Goal: Task Accomplishment & Management: Manage account settings

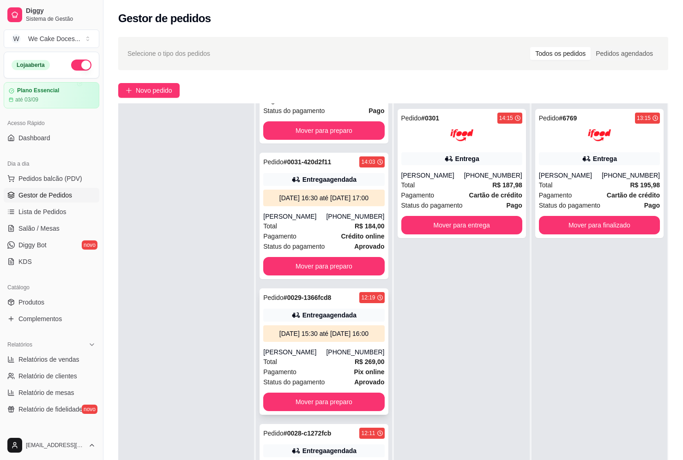
scroll to position [141, 0]
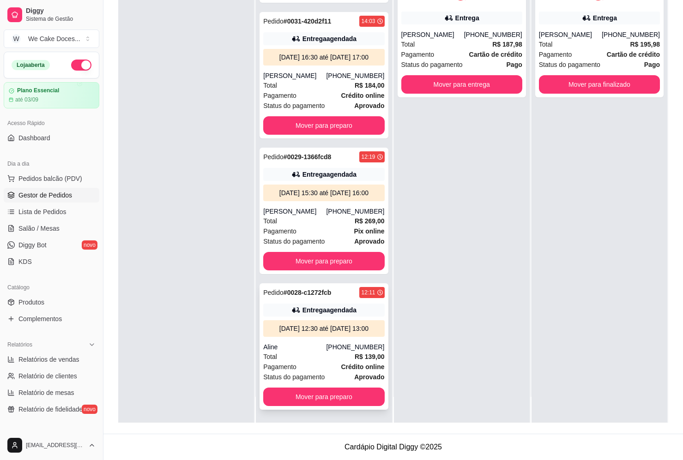
click at [345, 325] on div "[DATE] 12:30 até [DATE] 13:00" at bounding box center [324, 328] width 114 height 9
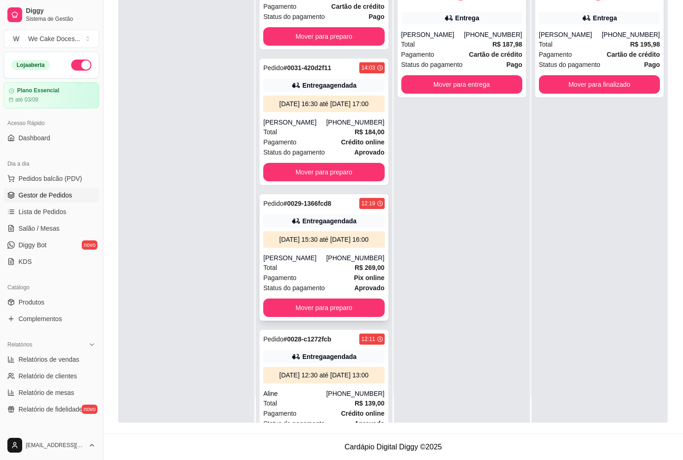
scroll to position [55, 0]
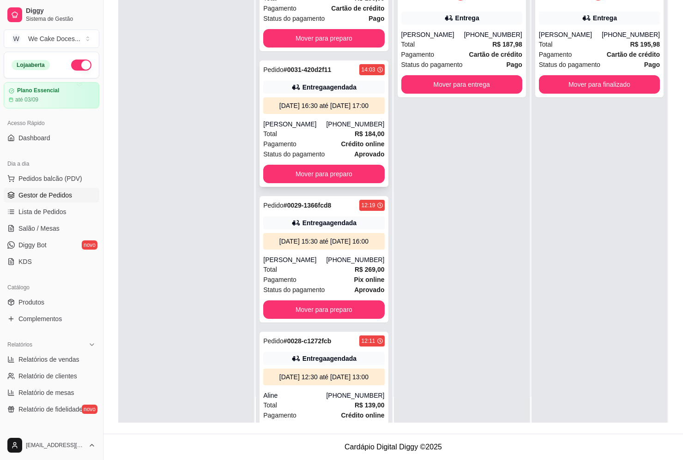
click at [360, 140] on strong "Crédito online" at bounding box center [362, 143] width 43 height 7
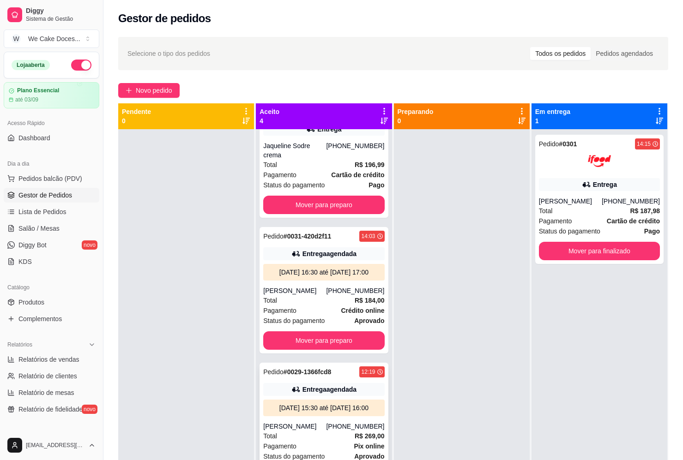
scroll to position [132, 0]
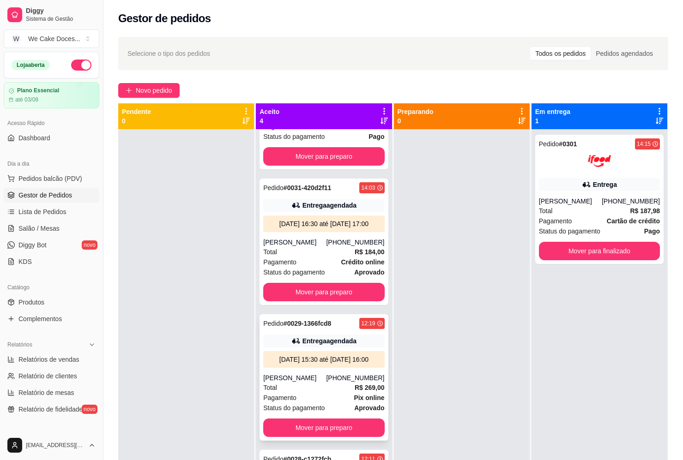
click at [344, 355] on div "[DATE] 15:30 até [DATE] 16:00" at bounding box center [324, 359] width 114 height 9
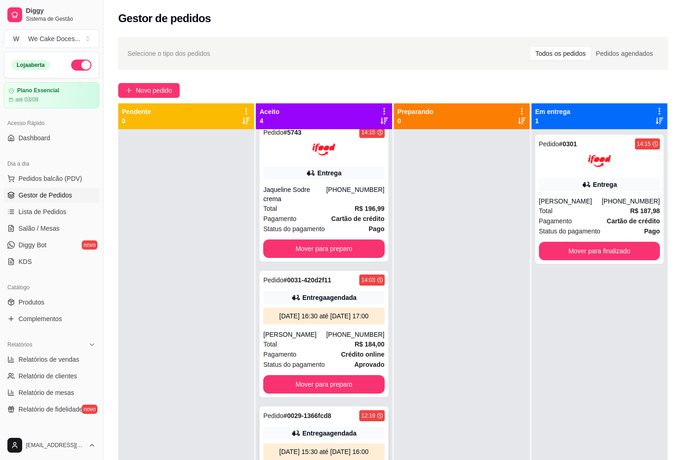
scroll to position [0, 0]
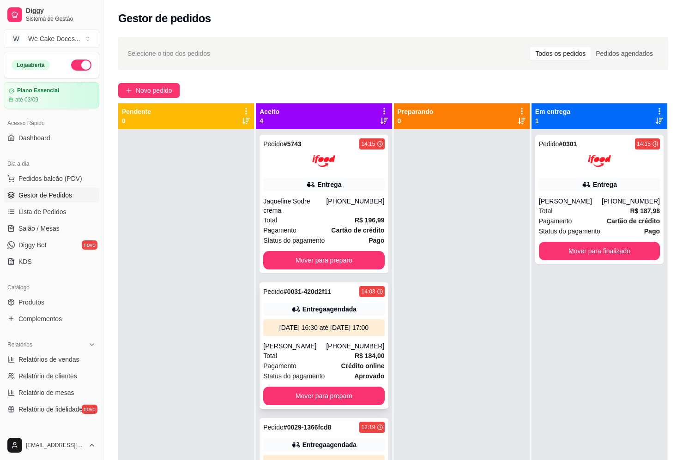
click at [340, 323] on div "[DATE] 16:30 até [DATE] 17:00" at bounding box center [324, 327] width 114 height 9
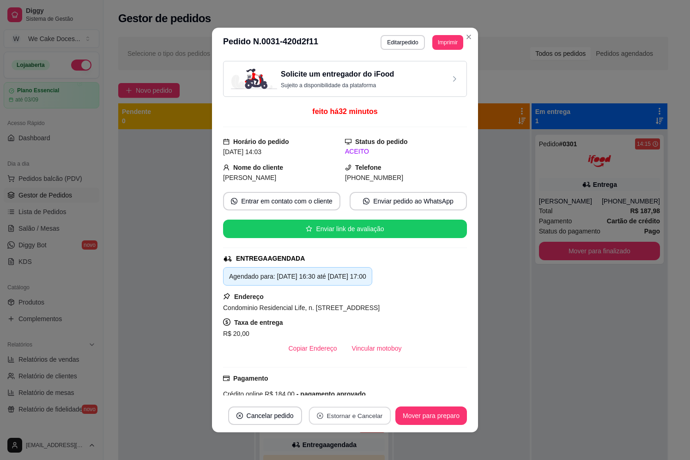
click at [335, 414] on button "Estornar e Cancelar" at bounding box center [349, 416] width 82 height 18
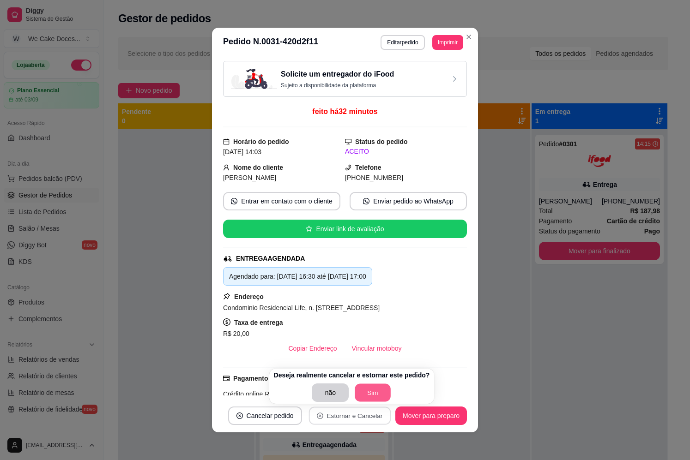
click at [367, 396] on button "Sim" at bounding box center [373, 393] width 36 height 18
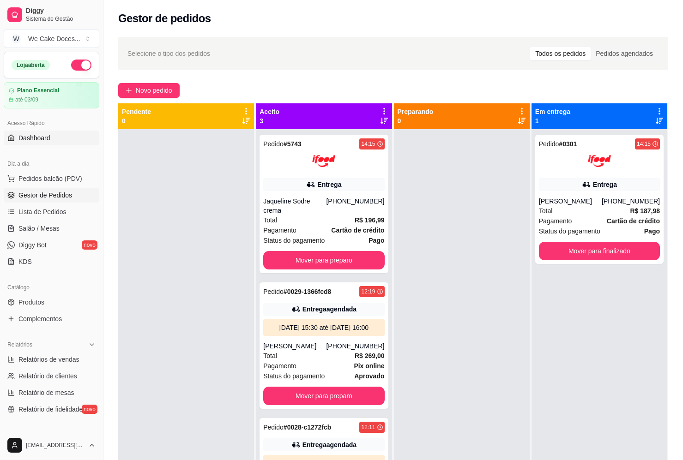
click at [25, 142] on span "Dashboard" at bounding box center [34, 137] width 32 height 9
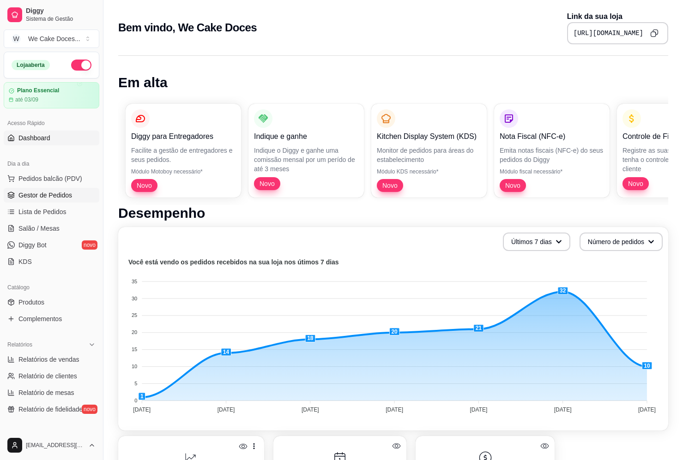
click at [42, 196] on span "Gestor de Pedidos" at bounding box center [45, 195] width 54 height 9
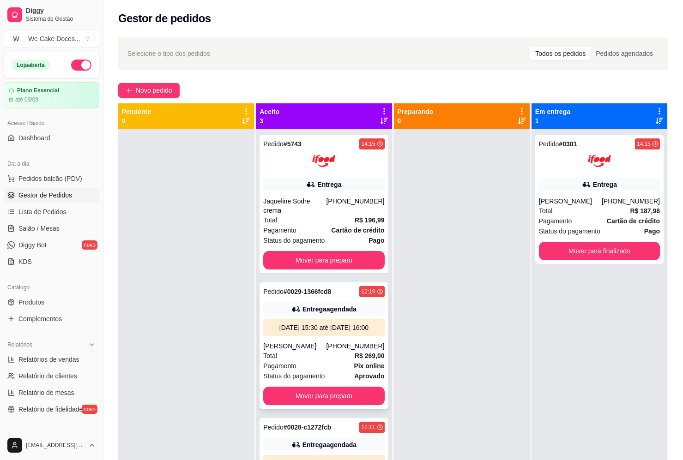
click at [345, 323] on div "[DATE] 15:30 até [DATE] 16:00" at bounding box center [324, 327] width 114 height 9
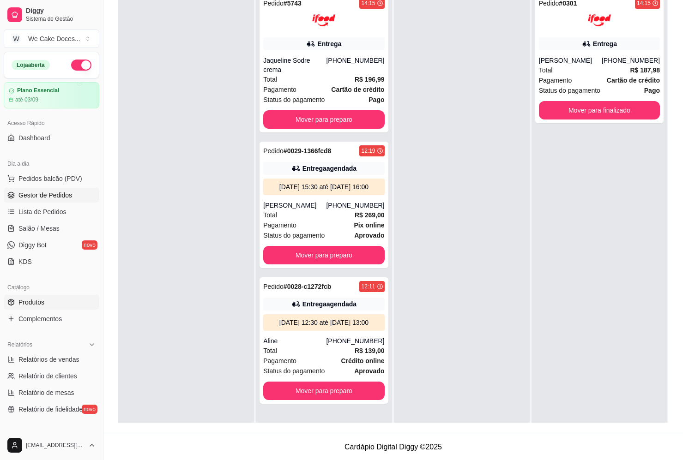
click at [28, 299] on span "Produtos" at bounding box center [31, 302] width 26 height 9
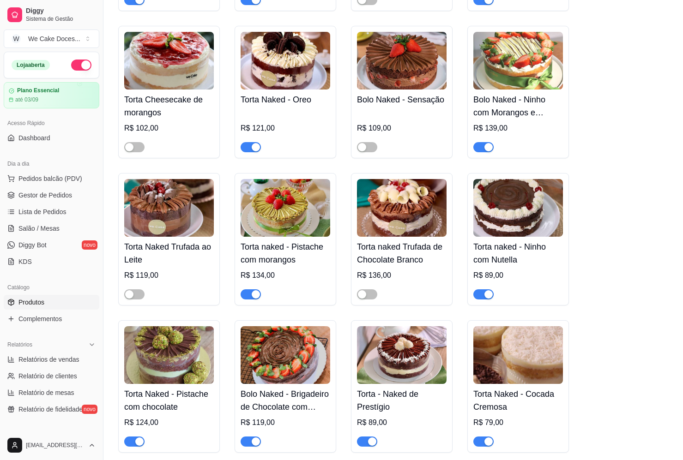
scroll to position [594, 0]
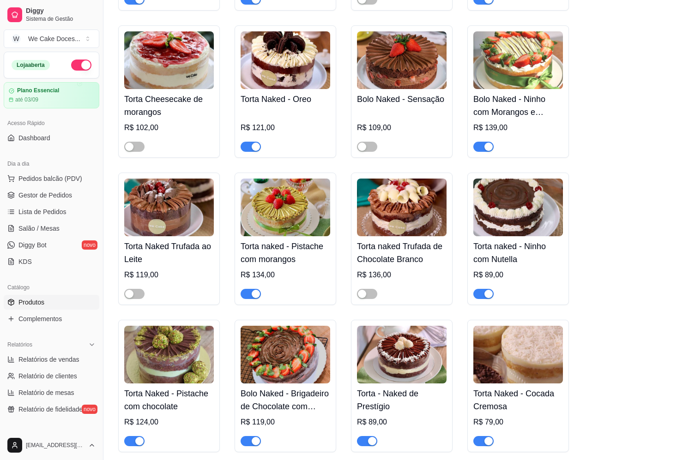
click at [281, 214] on img at bounding box center [286, 208] width 90 height 58
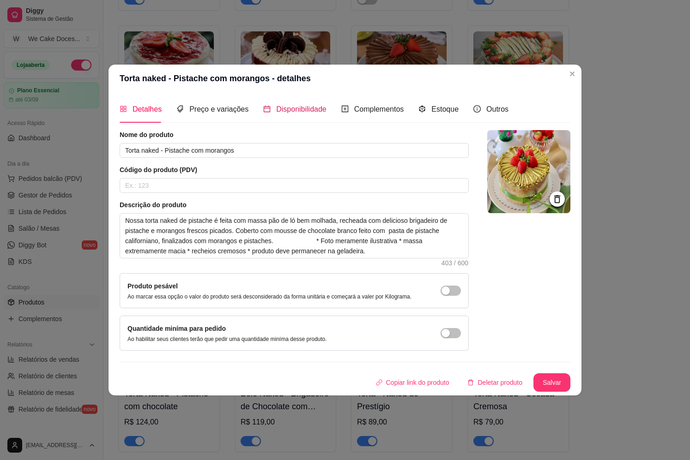
click at [310, 109] on span "Disponibilidade" at bounding box center [301, 109] width 50 height 8
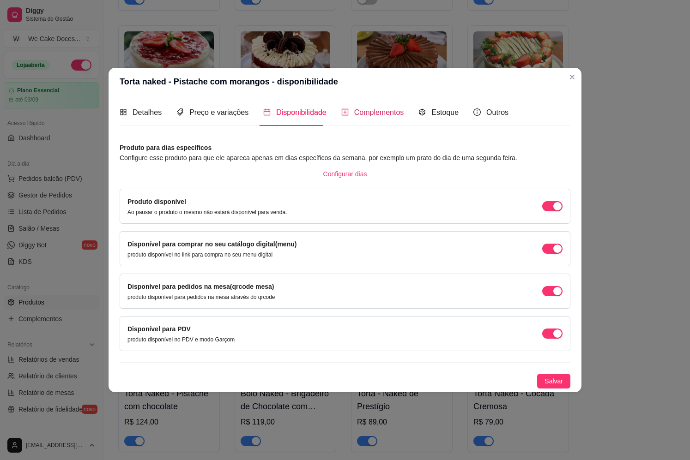
click at [360, 110] on span "Complementos" at bounding box center [379, 112] width 50 height 8
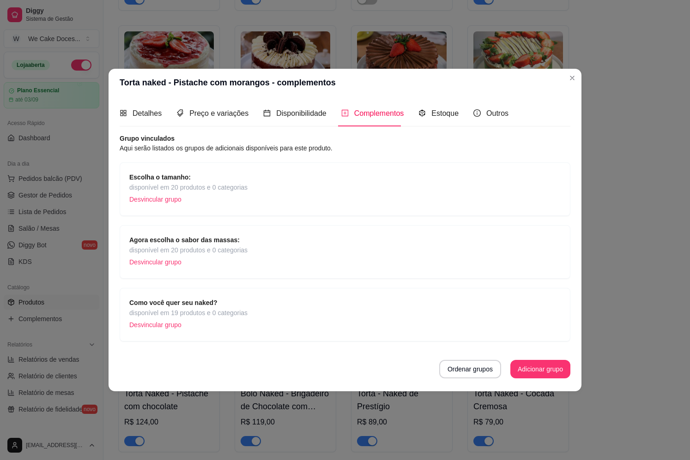
click at [199, 187] on span "disponível em 20 produtos e 0 categorias" at bounding box center [188, 187] width 118 height 10
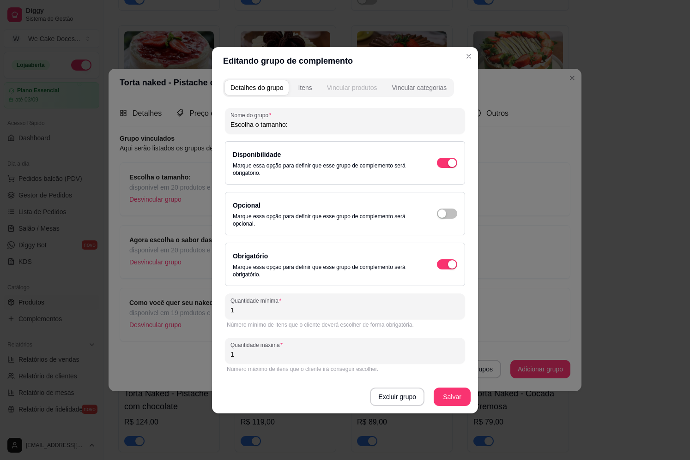
click at [343, 91] on div "Vincular produtos" at bounding box center [352, 87] width 50 height 9
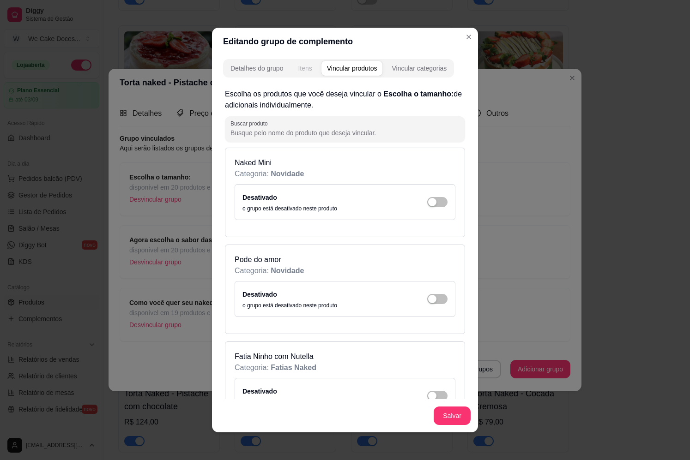
click at [305, 75] on button "Itens" at bounding box center [304, 68] width 25 height 15
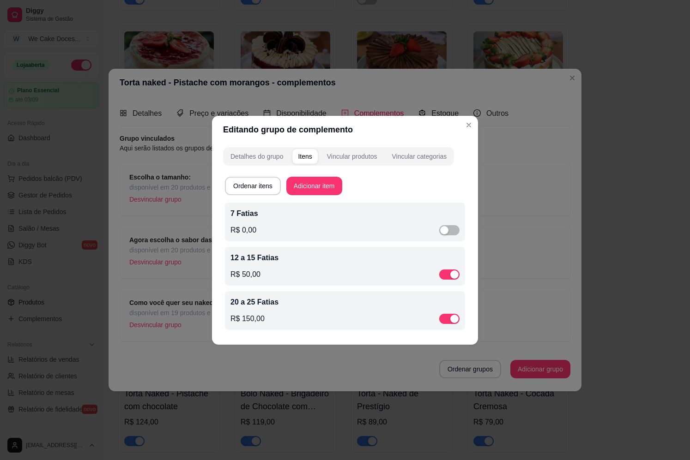
click at [460, 233] on div "7 Fatias R$ 0,00" at bounding box center [345, 222] width 240 height 39
click at [453, 231] on span "button" at bounding box center [449, 230] width 20 height 10
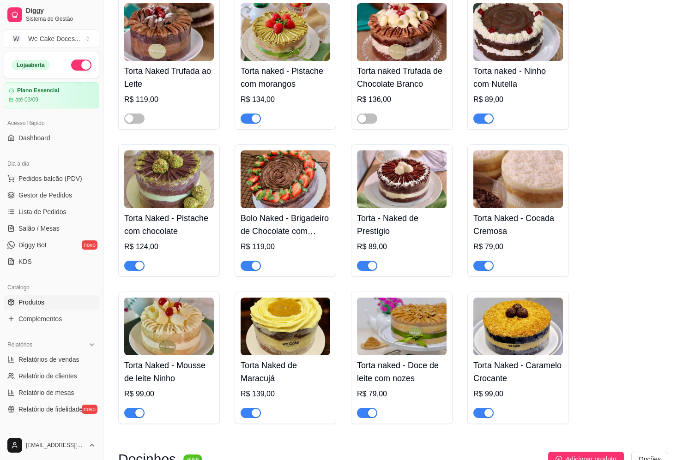
scroll to position [770, 0]
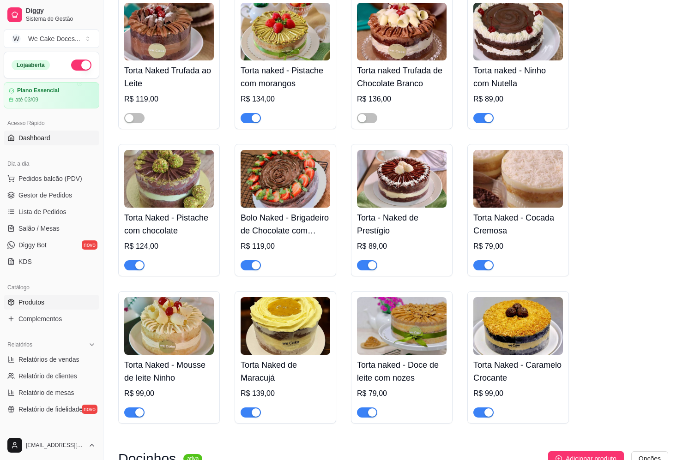
click at [34, 133] on link "Dashboard" at bounding box center [52, 138] width 96 height 15
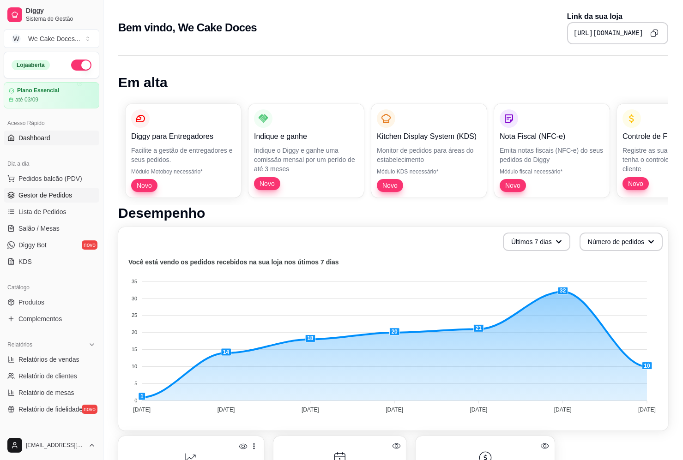
click at [42, 191] on span "Gestor de Pedidos" at bounding box center [45, 195] width 54 height 9
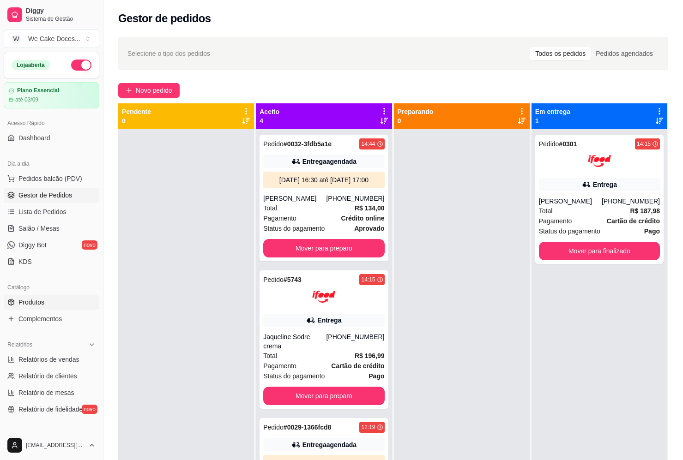
click at [32, 300] on span "Produtos" at bounding box center [31, 302] width 26 height 9
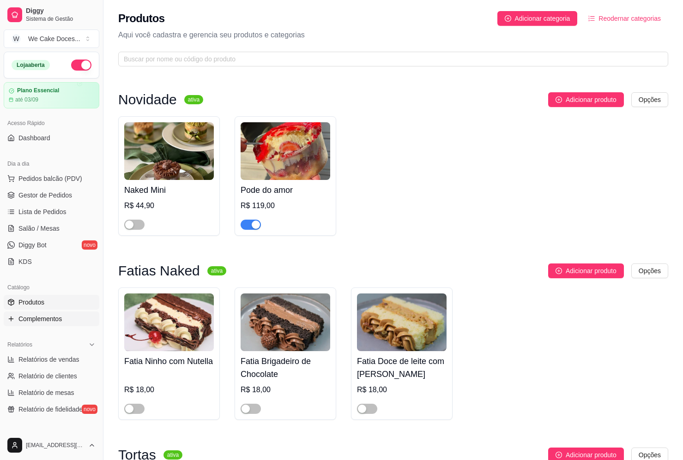
click at [34, 319] on span "Complementos" at bounding box center [39, 318] width 43 height 9
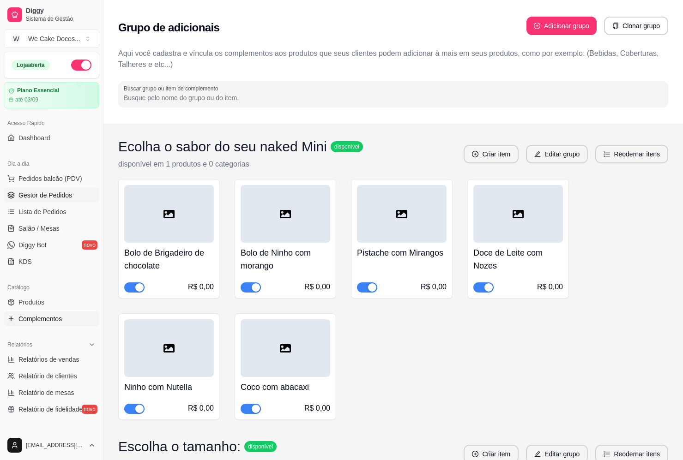
click at [42, 188] on link "Gestor de Pedidos" at bounding box center [52, 195] width 96 height 15
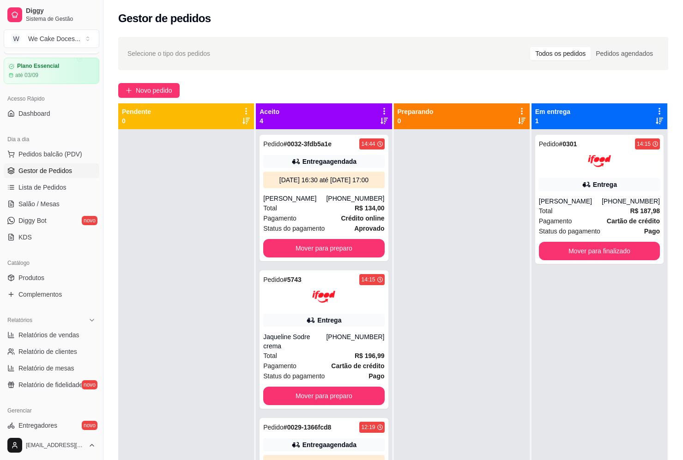
scroll to position [21, 0]
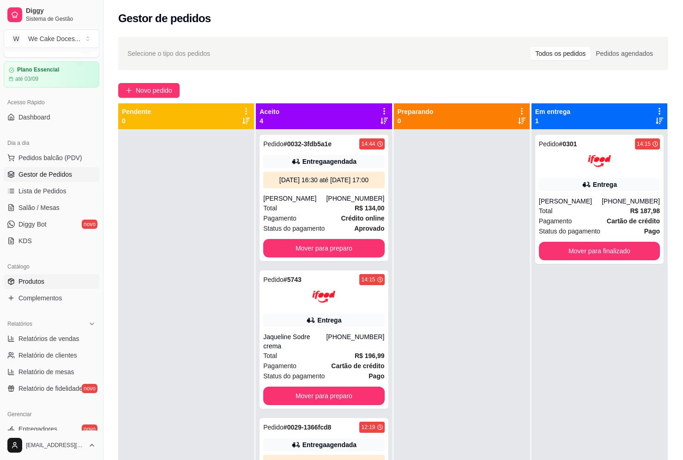
click at [36, 283] on span "Produtos" at bounding box center [31, 281] width 26 height 9
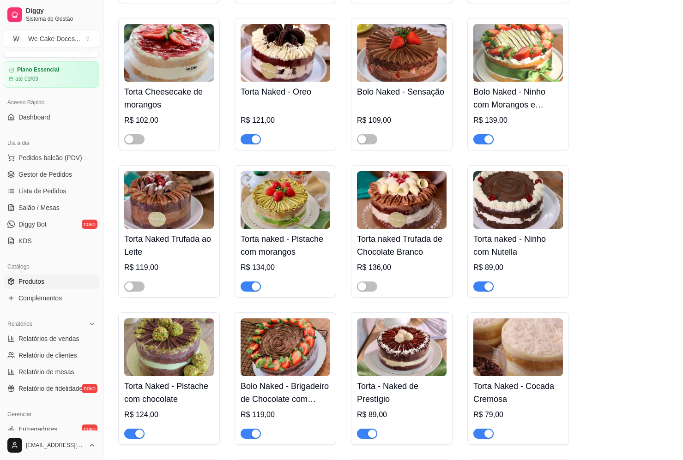
scroll to position [597, 0]
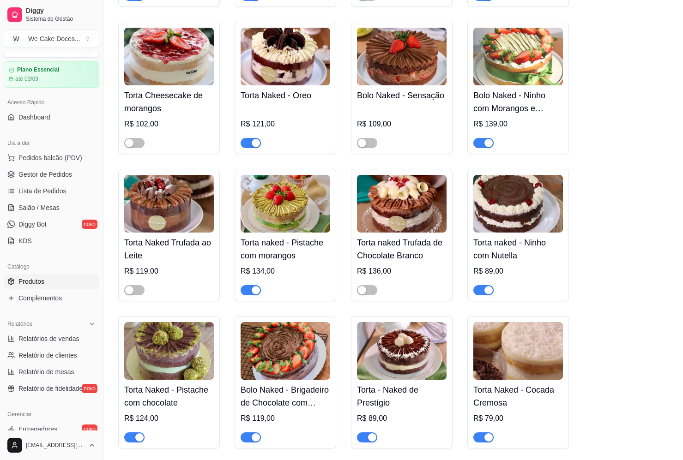
click at [310, 223] on img at bounding box center [286, 204] width 90 height 58
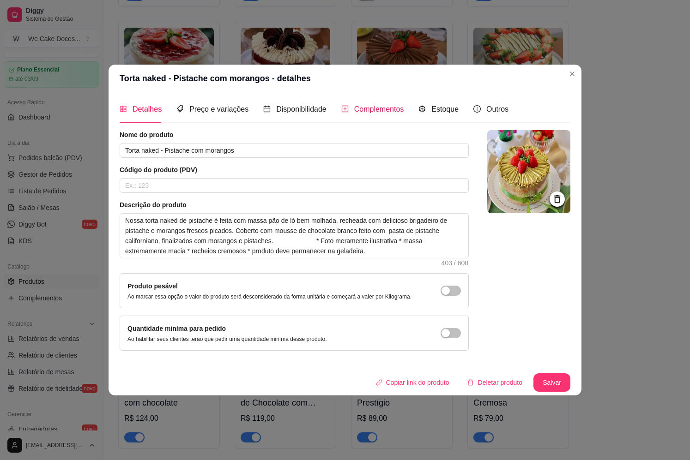
click at [350, 107] on div "Complementos" at bounding box center [372, 109] width 63 height 12
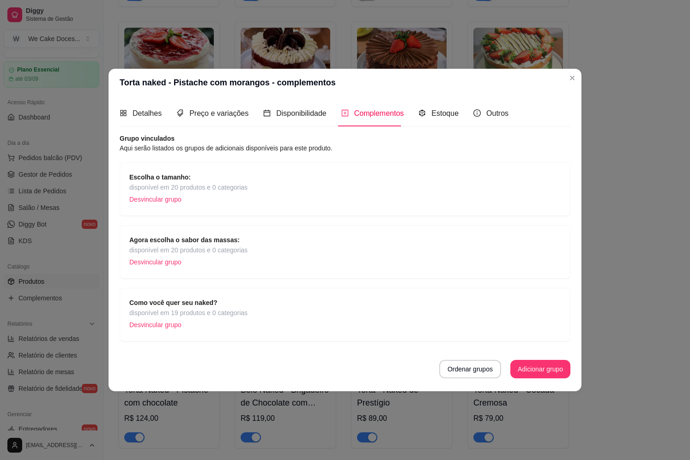
click at [203, 183] on span "disponível em 20 produtos e 0 categorias" at bounding box center [188, 187] width 118 height 10
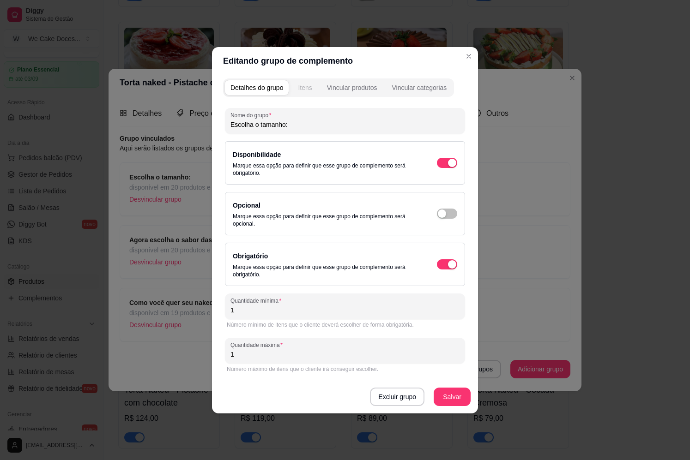
click at [308, 88] on div "Itens" at bounding box center [305, 87] width 14 height 9
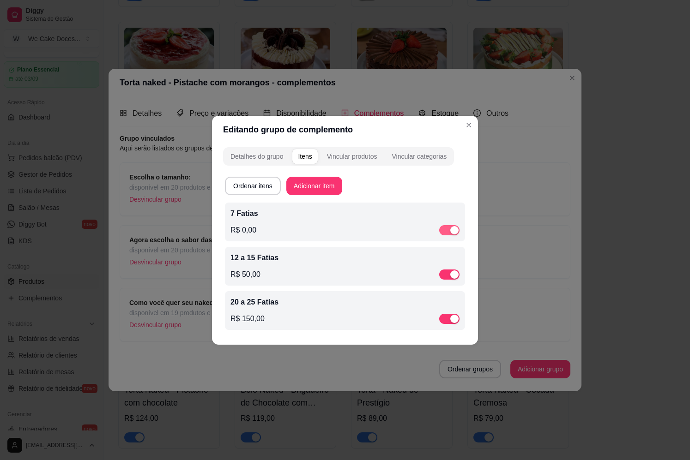
click at [446, 233] on span "button" at bounding box center [449, 230] width 20 height 10
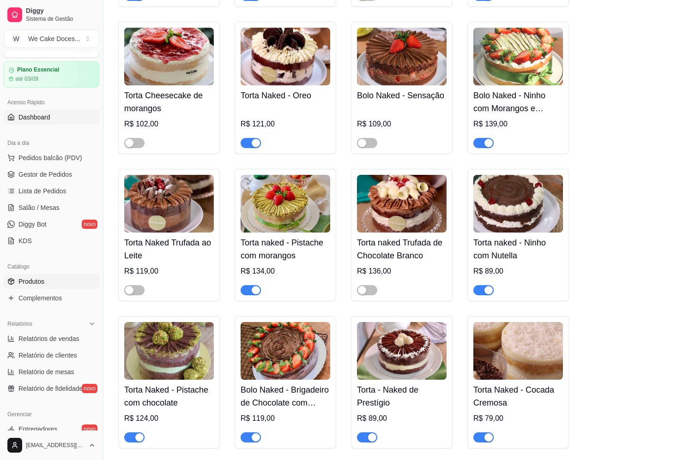
click at [30, 118] on span "Dashboard" at bounding box center [34, 117] width 32 height 9
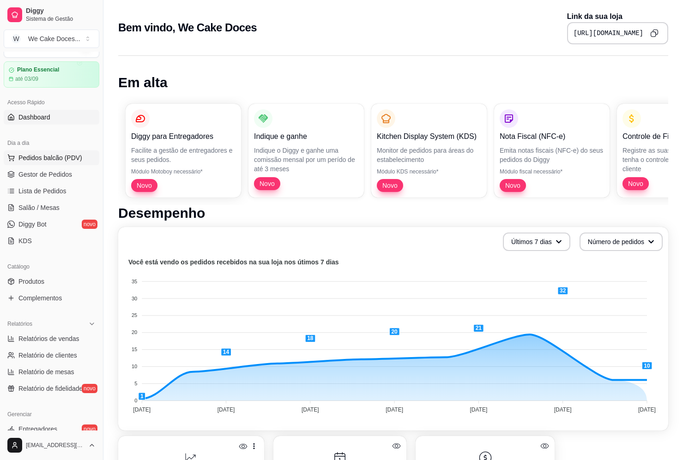
click at [36, 158] on span "Pedidos balcão (PDV)" at bounding box center [50, 157] width 64 height 9
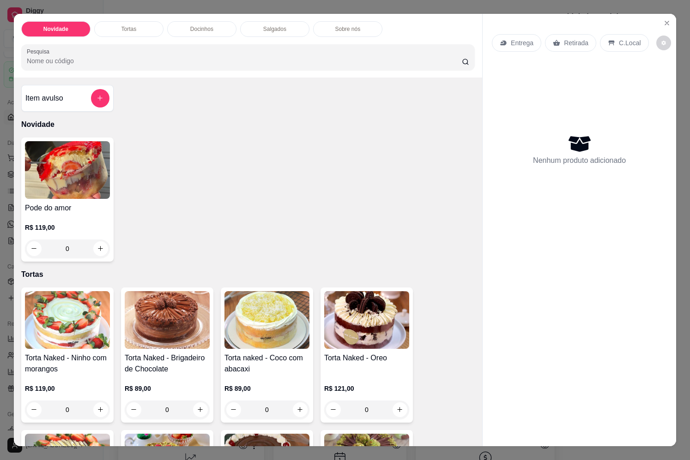
click at [141, 2] on div "Novidade Tortas Docinhos Salgados Sobre nós Pesquisa Item avulso Novidade Pode …" at bounding box center [345, 230] width 690 height 460
click at [663, 20] on icon "Close" at bounding box center [666, 22] width 7 height 7
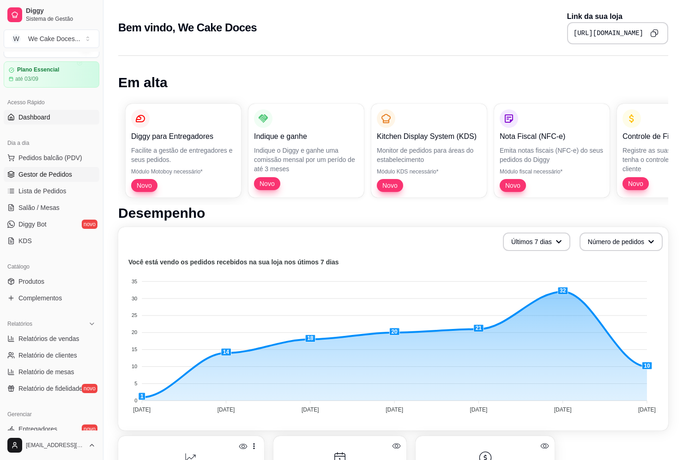
click at [60, 174] on span "Gestor de Pedidos" at bounding box center [45, 174] width 54 height 9
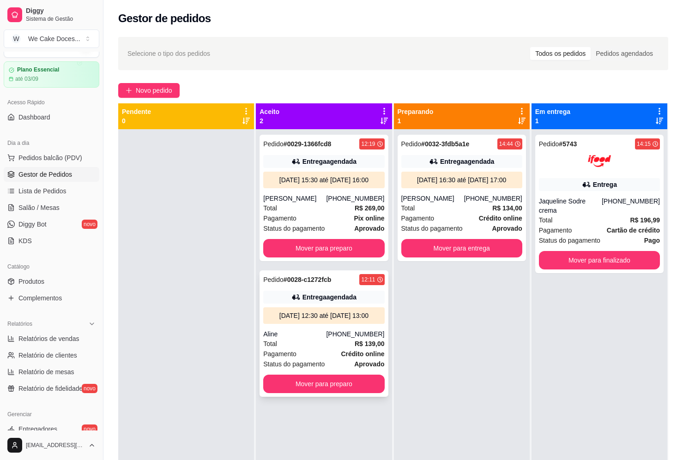
click at [311, 320] on div "[DATE] 12:30 até [DATE] 13:00" at bounding box center [324, 315] width 114 height 9
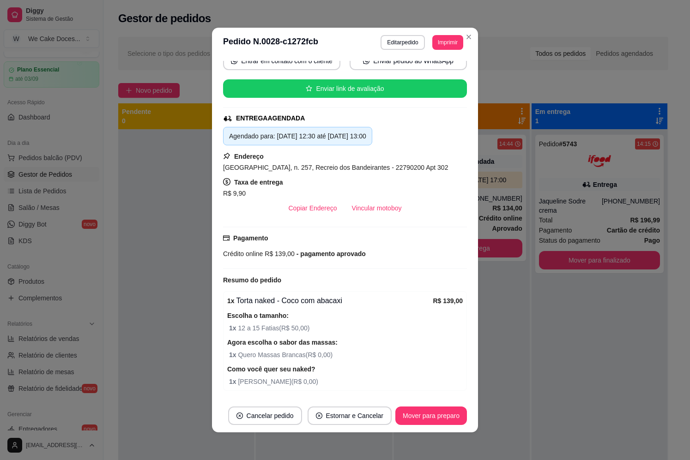
scroll to position [145, 0]
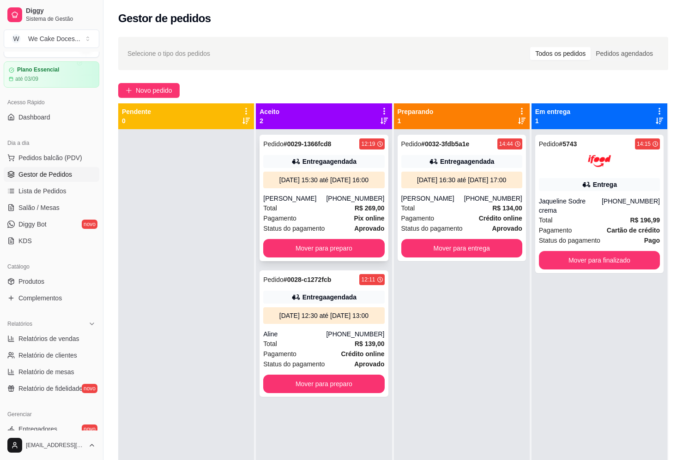
click at [326, 203] on div "[PERSON_NAME]" at bounding box center [294, 198] width 63 height 9
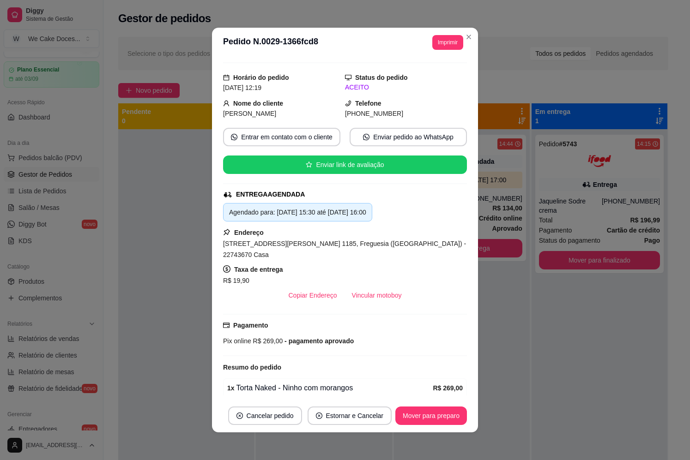
scroll to position [65, 0]
click at [438, 416] on button "Mover para preparo" at bounding box center [430, 416] width 69 height 18
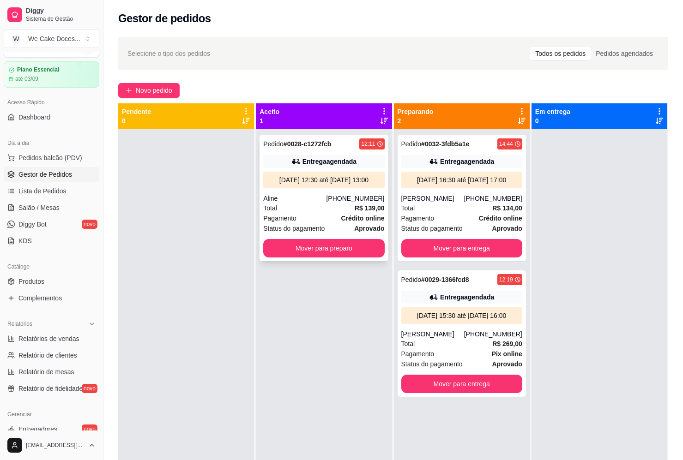
click at [325, 198] on div "Pedido # 0028-c1272fcb 12:11 Entrega agendada [DATE] 12:30 até [DATE] 13:00 Ali…" at bounding box center [323, 198] width 128 height 127
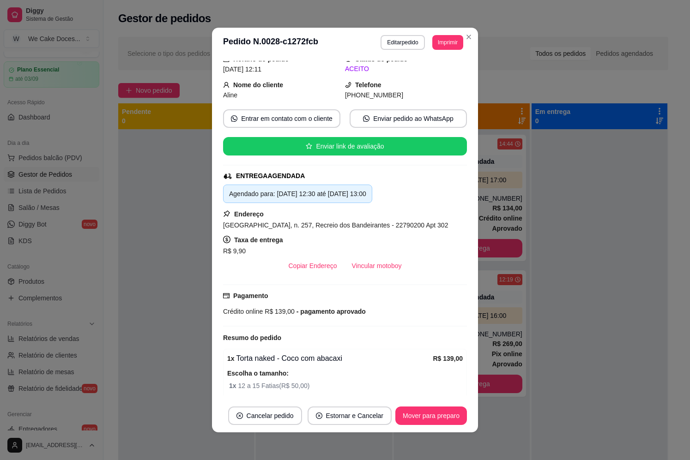
scroll to position [35, 0]
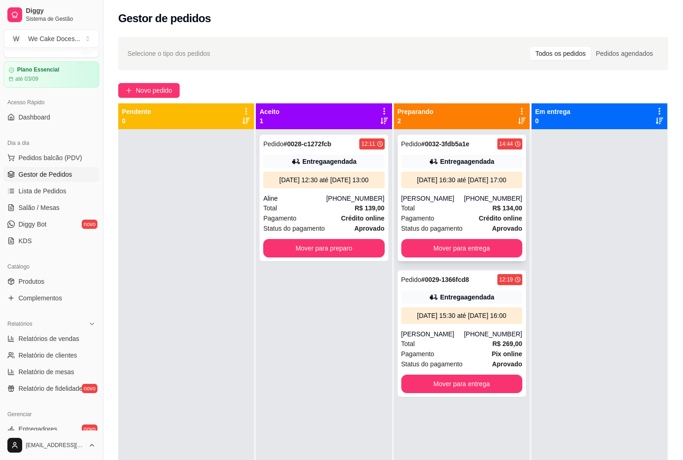
click at [472, 203] on div "[PHONE_NUMBER]" at bounding box center [493, 198] width 58 height 9
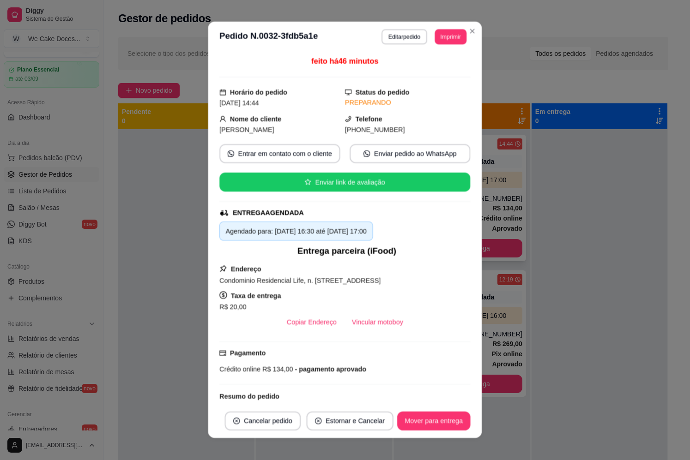
click at [472, 205] on div "feito há 46 minutos Horário do pedido [DATE] 14:44 Status do pedido PREPARANDO …" at bounding box center [345, 228] width 274 height 352
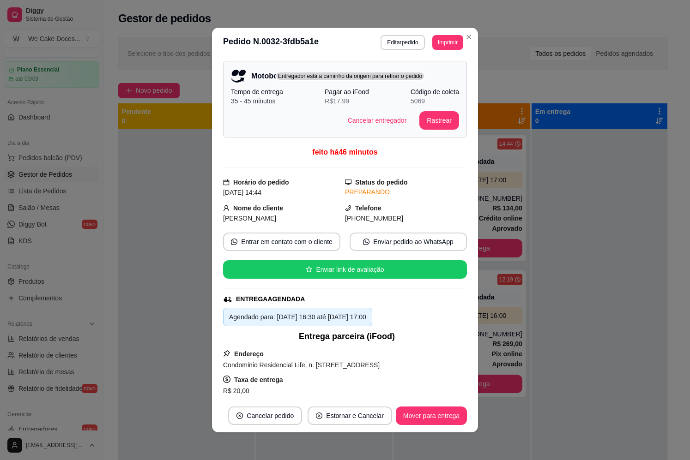
click at [468, 242] on div "Motoboy Entrega Fácil Entregador está a caminho da origem para retirar o pedido…" at bounding box center [345, 228] width 266 height 342
drag, startPoint x: 468, startPoint y: 242, endPoint x: 460, endPoint y: 241, distance: 7.6
click at [460, 241] on div "Motoboy Entrega Fácil Entregador está a caminho da origem para retirar o pedido…" at bounding box center [345, 228] width 266 height 342
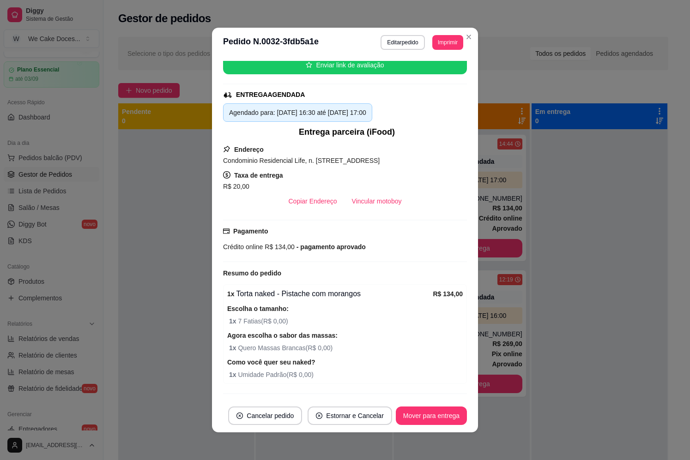
scroll to position [240, 0]
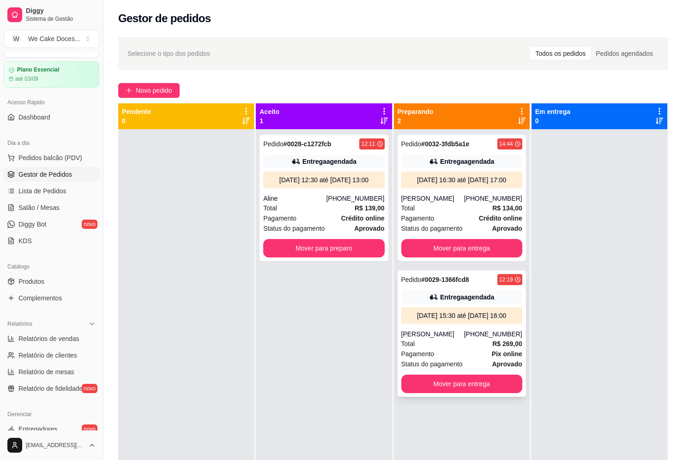
click at [482, 339] on div "[PHONE_NUMBER]" at bounding box center [493, 334] width 58 height 9
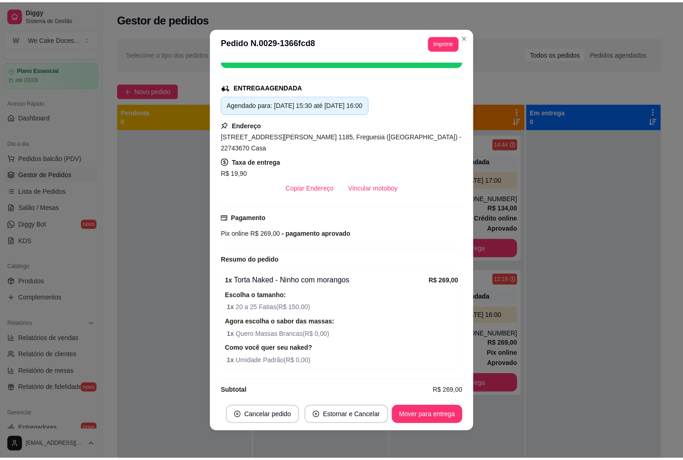
scroll to position [0, 0]
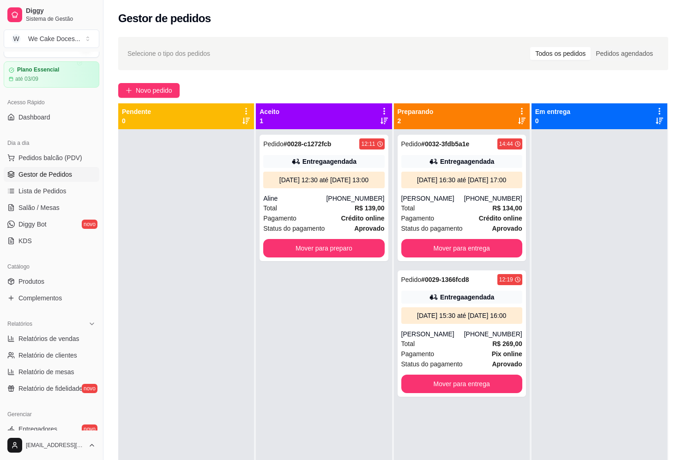
drag, startPoint x: 197, startPoint y: 143, endPoint x: 148, endPoint y: 188, distance: 66.6
click at [148, 188] on div at bounding box center [186, 359] width 136 height 460
